Goal: Transaction & Acquisition: Purchase product/service

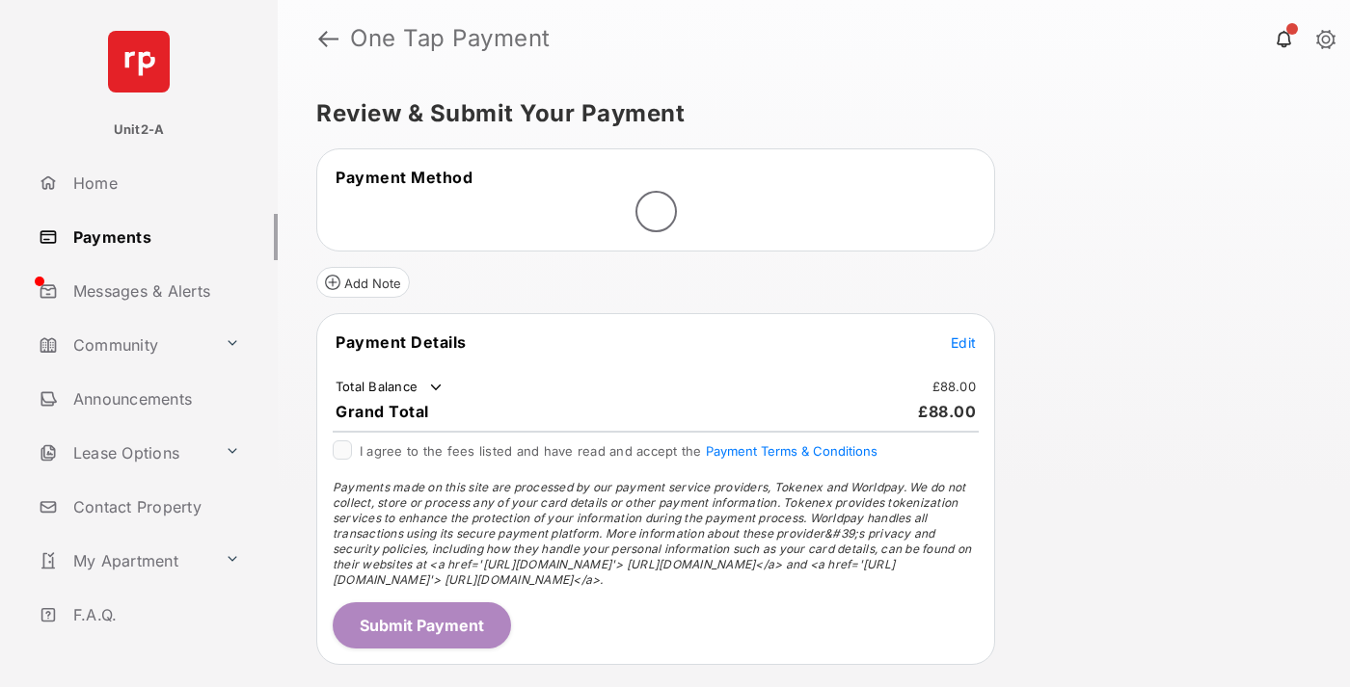
click at [963, 342] on span "Edit" at bounding box center [963, 343] width 25 height 16
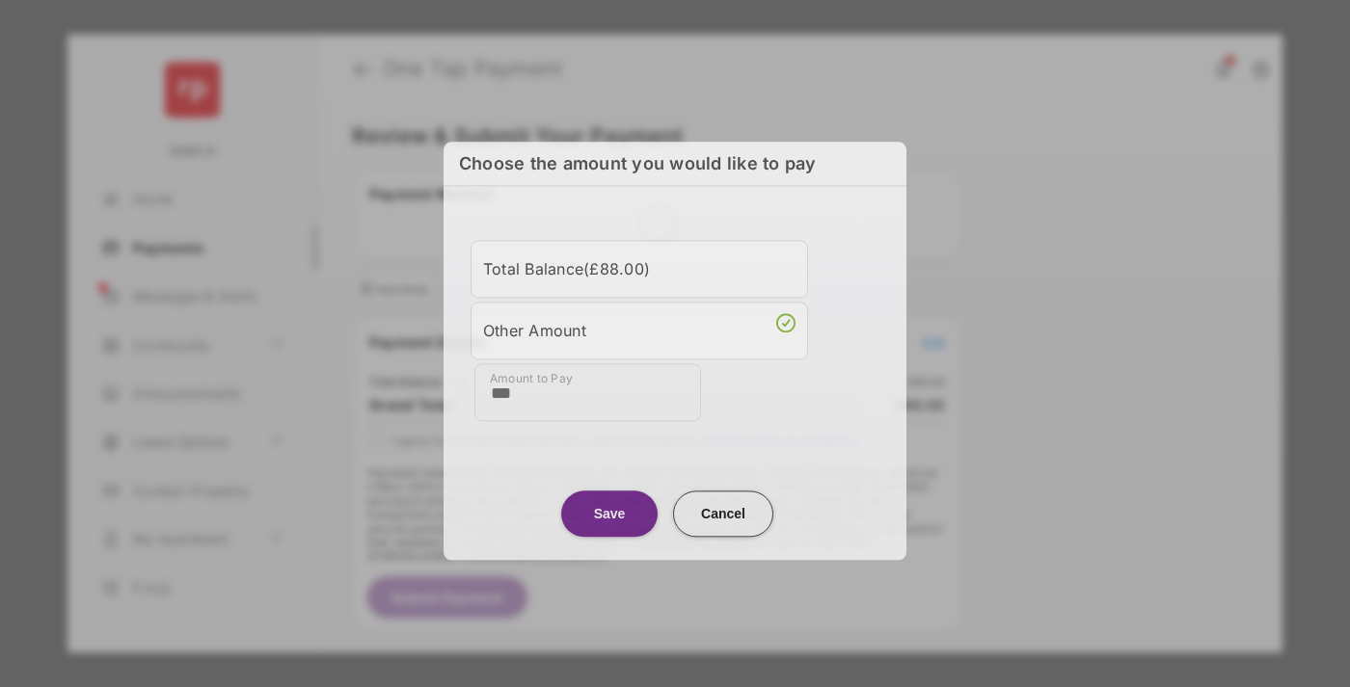
type input "***"
click at [609, 513] on button "Save" at bounding box center [609, 514] width 96 height 46
